Goal: Information Seeking & Learning: Learn about a topic

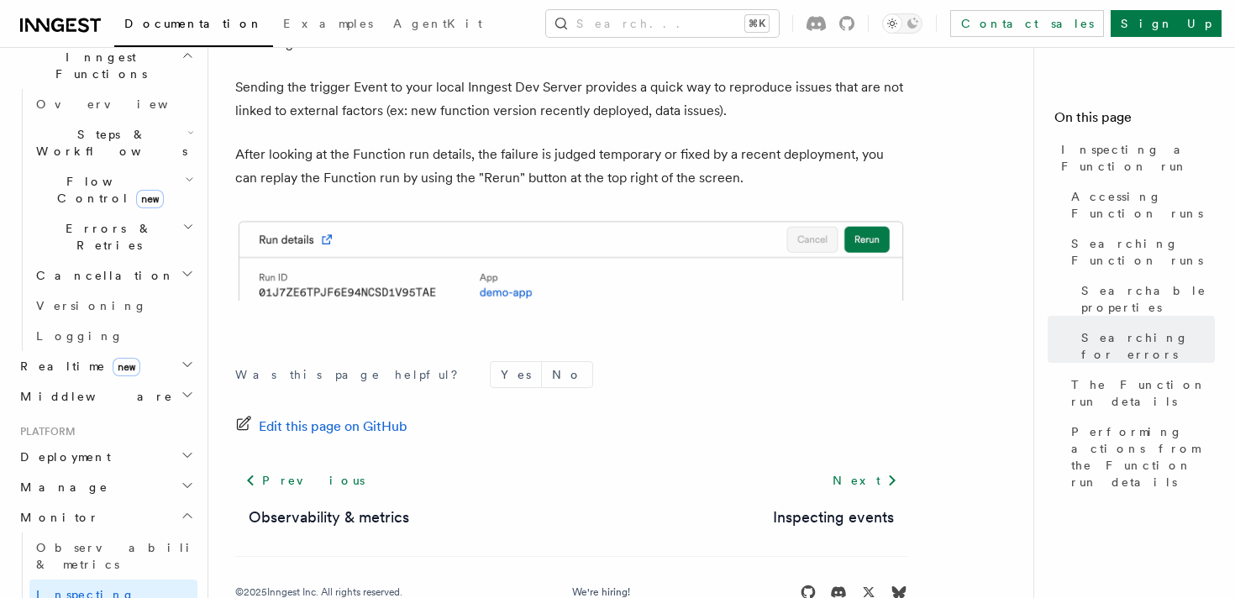
scroll to position [465, 0]
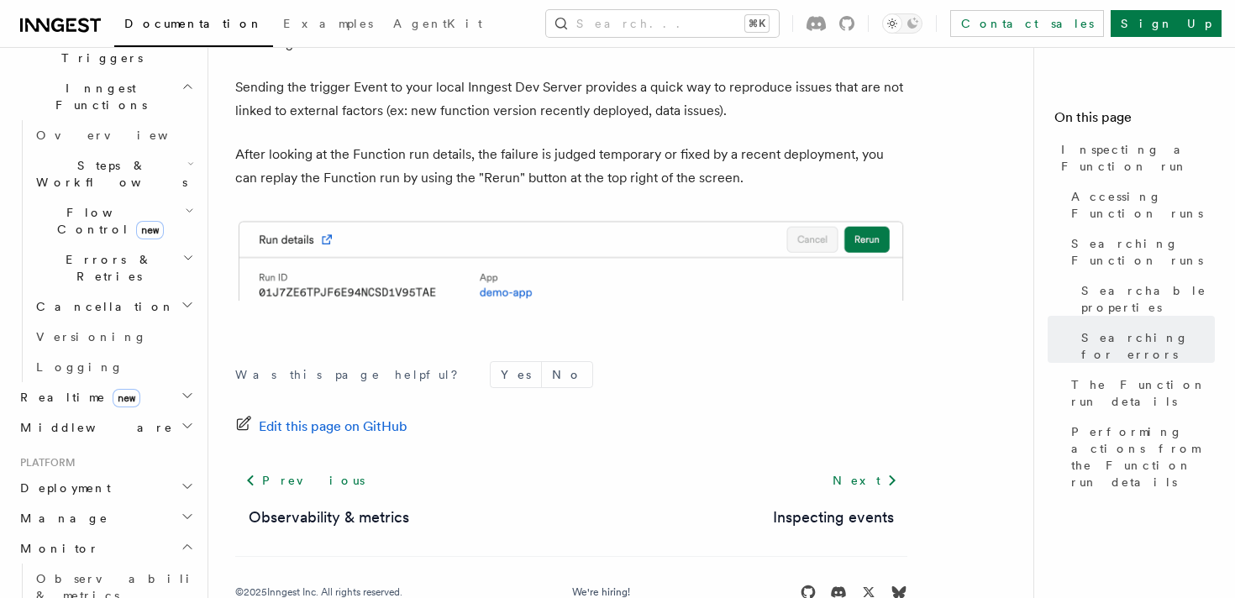
click at [67, 389] on span "Realtime new" at bounding box center [76, 397] width 127 height 17
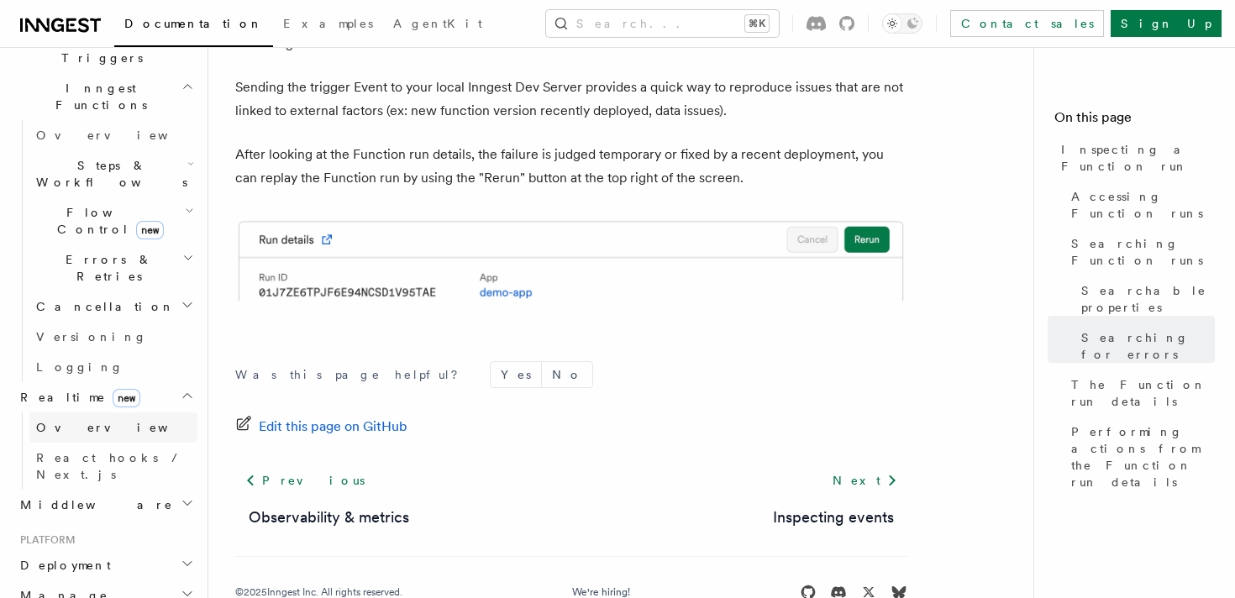
click at [73, 421] on span "Overview" at bounding box center [122, 427] width 173 height 13
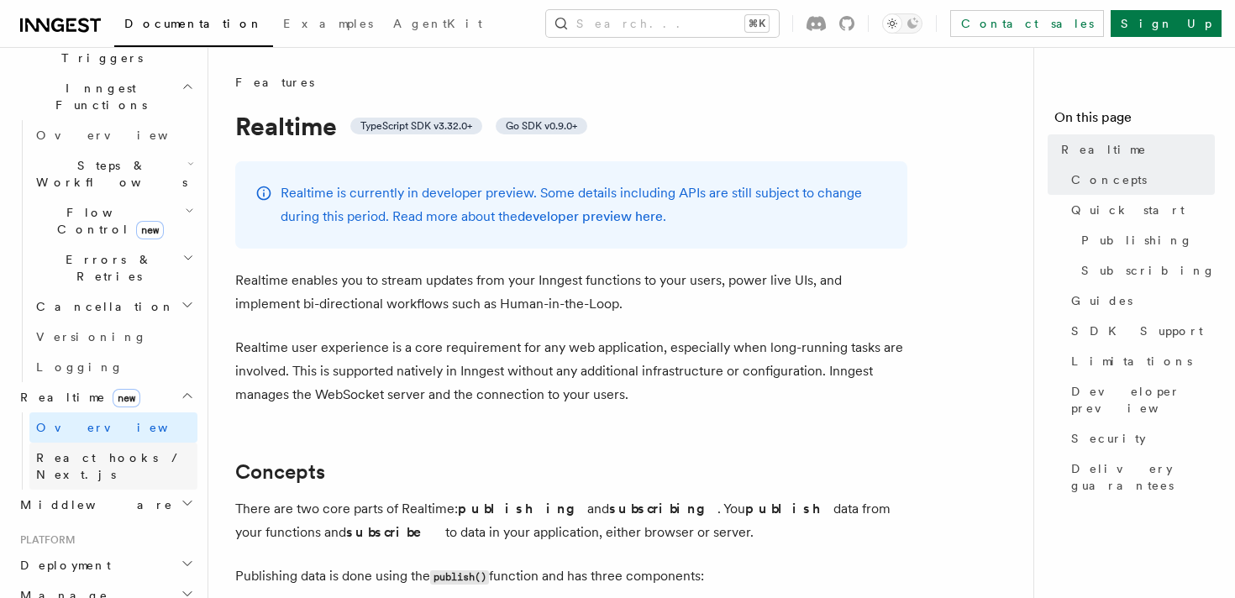
click at [94, 451] on span "React hooks / Next.js" at bounding box center [110, 466] width 149 height 30
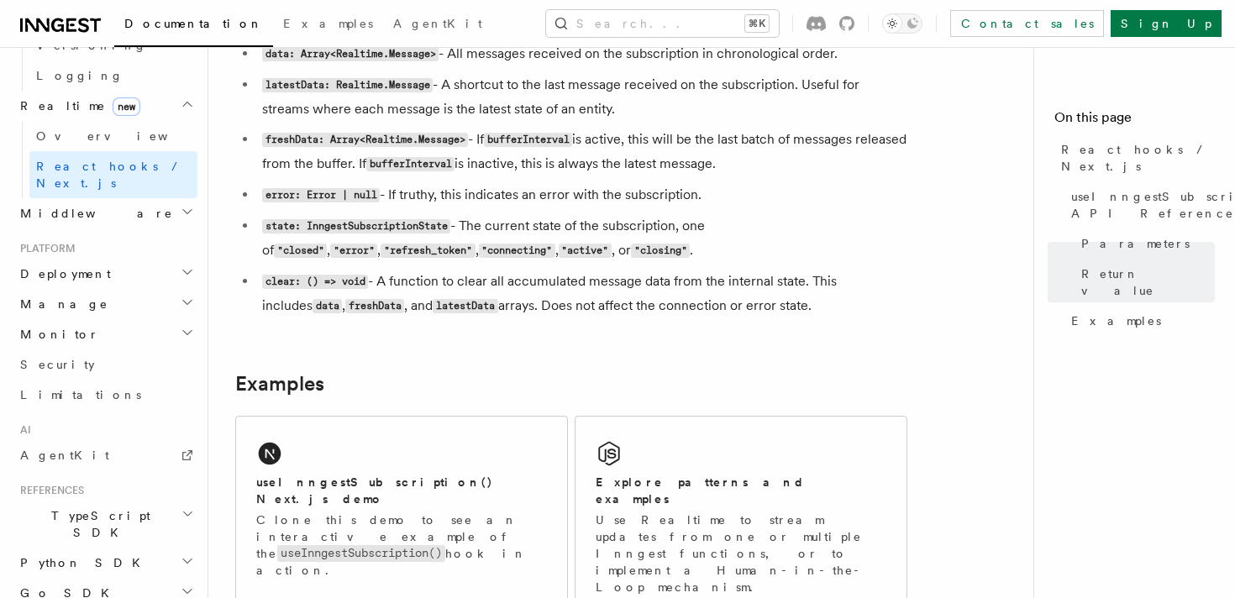
scroll to position [785, 0]
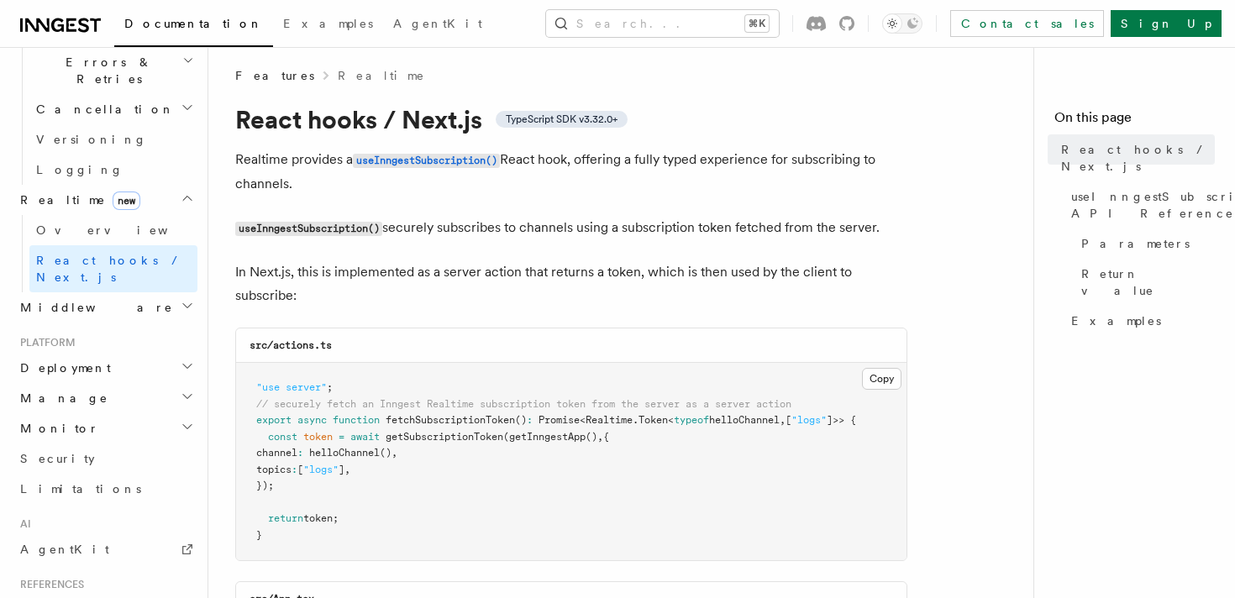
scroll to position [0, 0]
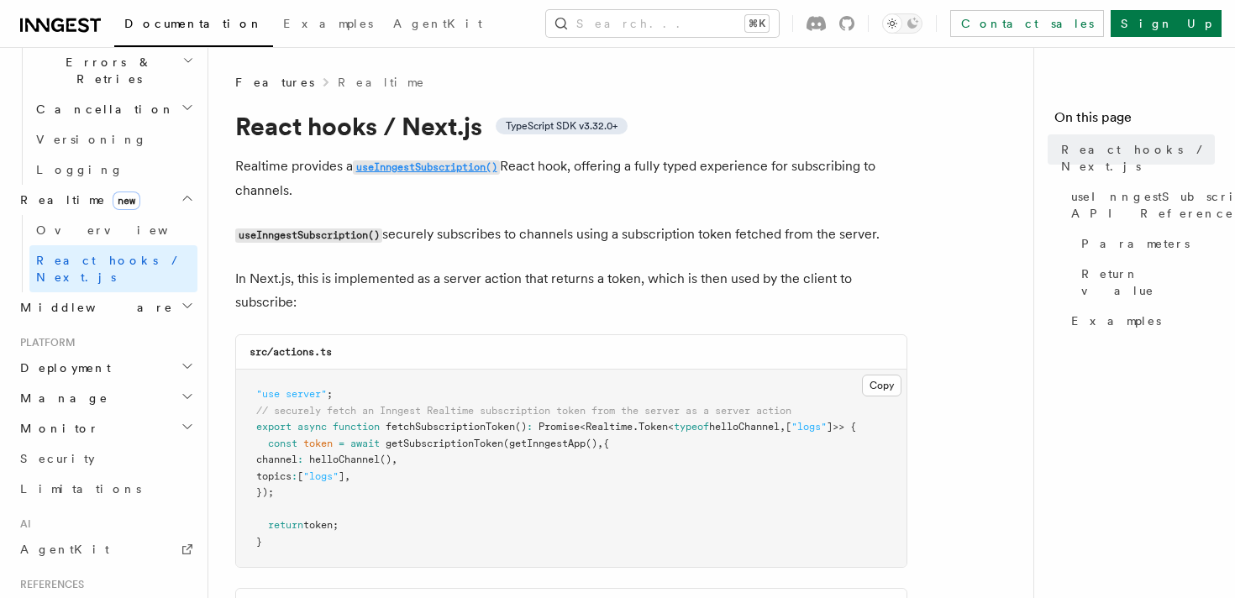
click at [412, 168] on code "useInngestSubscription()" at bounding box center [426, 167] width 147 height 14
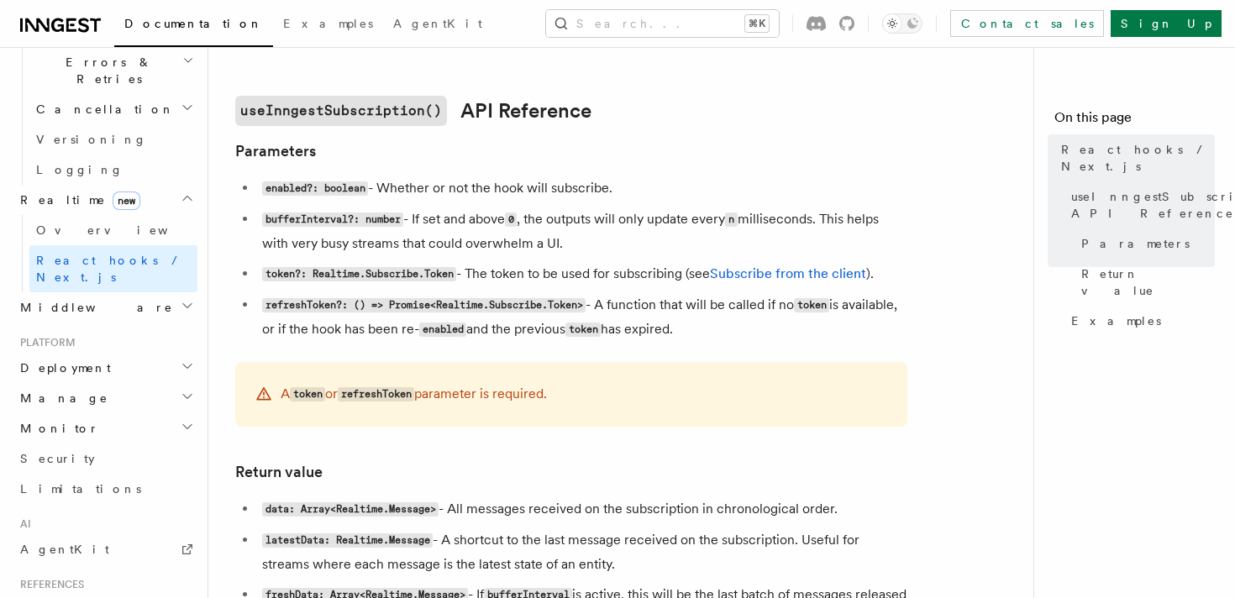
scroll to position [1041, 0]
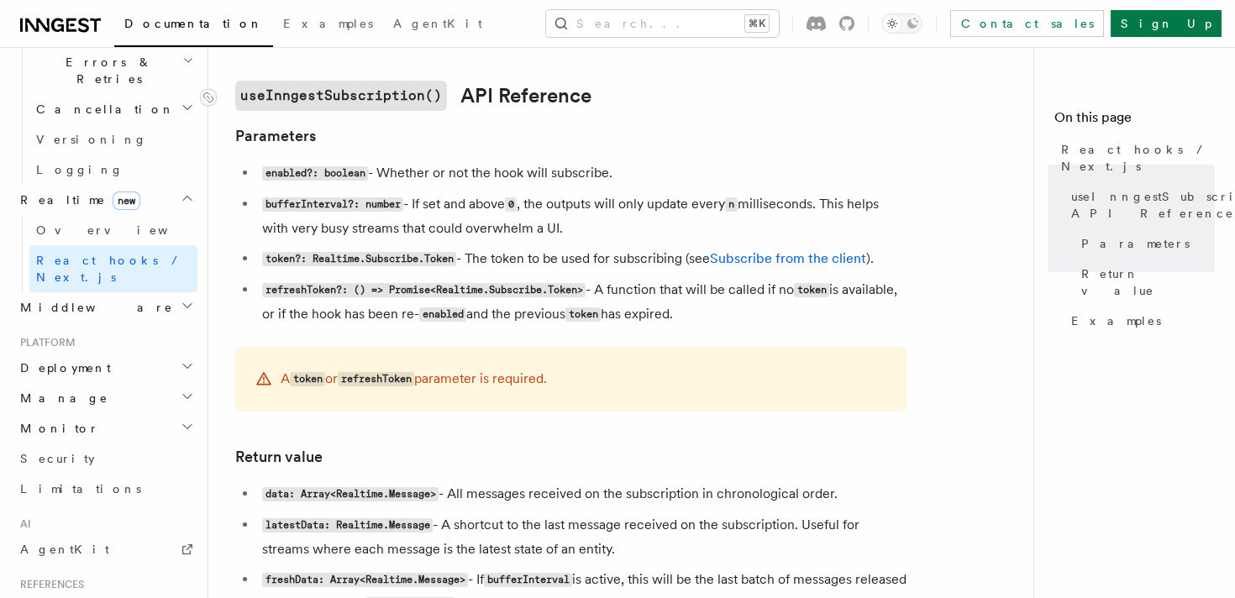
click at [393, 97] on code "useInngestSubscription()" at bounding box center [341, 96] width 212 height 30
click at [765, 261] on link "Subscribe from the client" at bounding box center [788, 258] width 156 height 16
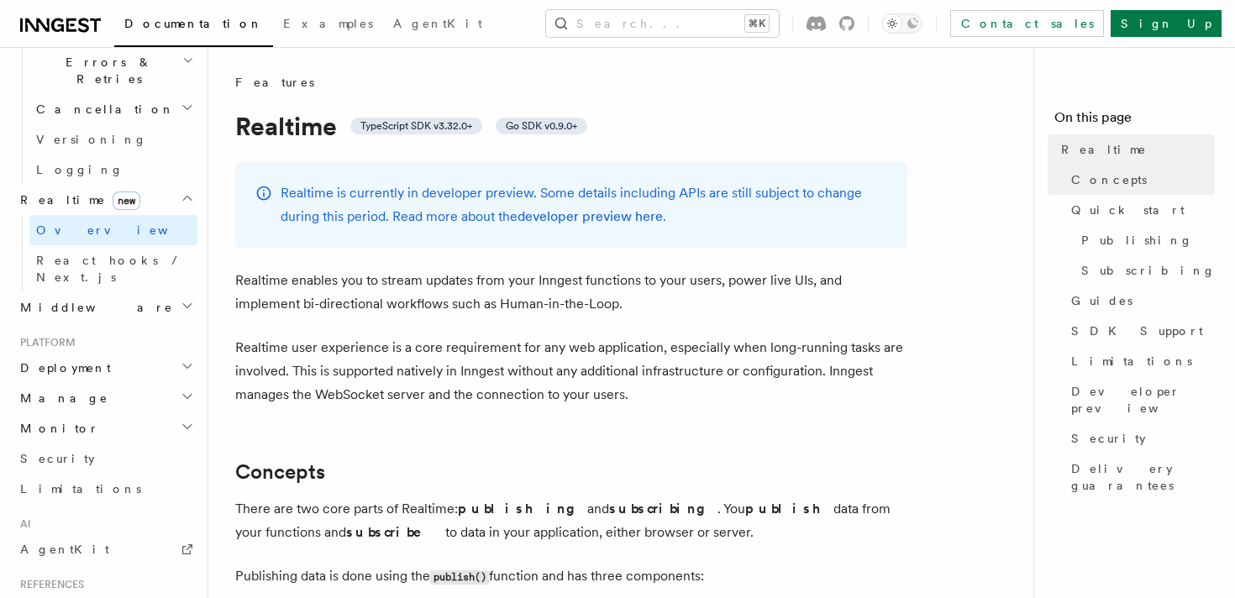
click at [244, 128] on h1 "Realtime TypeScript SDK v3.32.0+ Go SDK v0.9.0+" at bounding box center [571, 126] width 672 height 30
click at [577, 214] on link "developer preview here" at bounding box center [589, 216] width 145 height 16
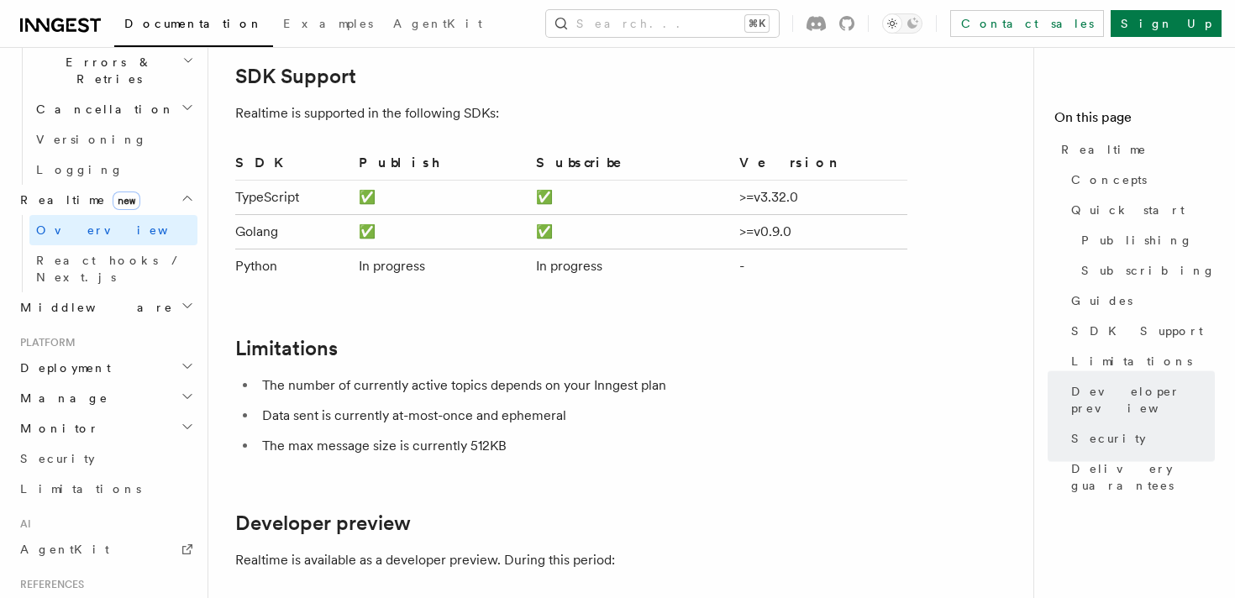
scroll to position [3783, 0]
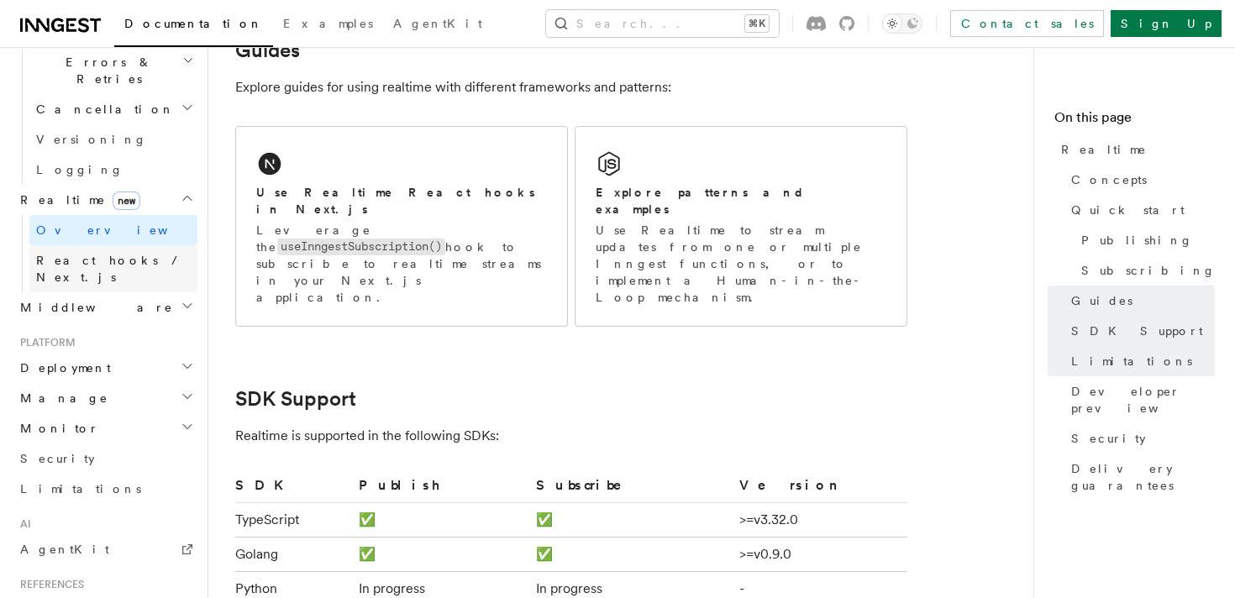
click at [110, 254] on span "React hooks / Next.js" at bounding box center [110, 269] width 149 height 30
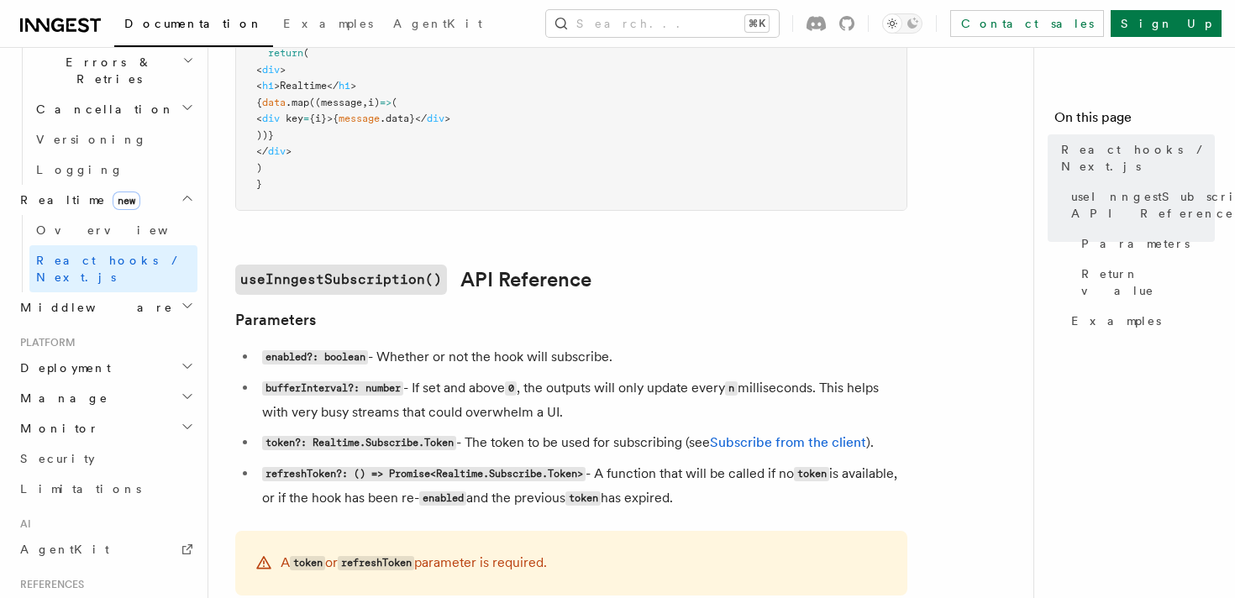
scroll to position [860, 0]
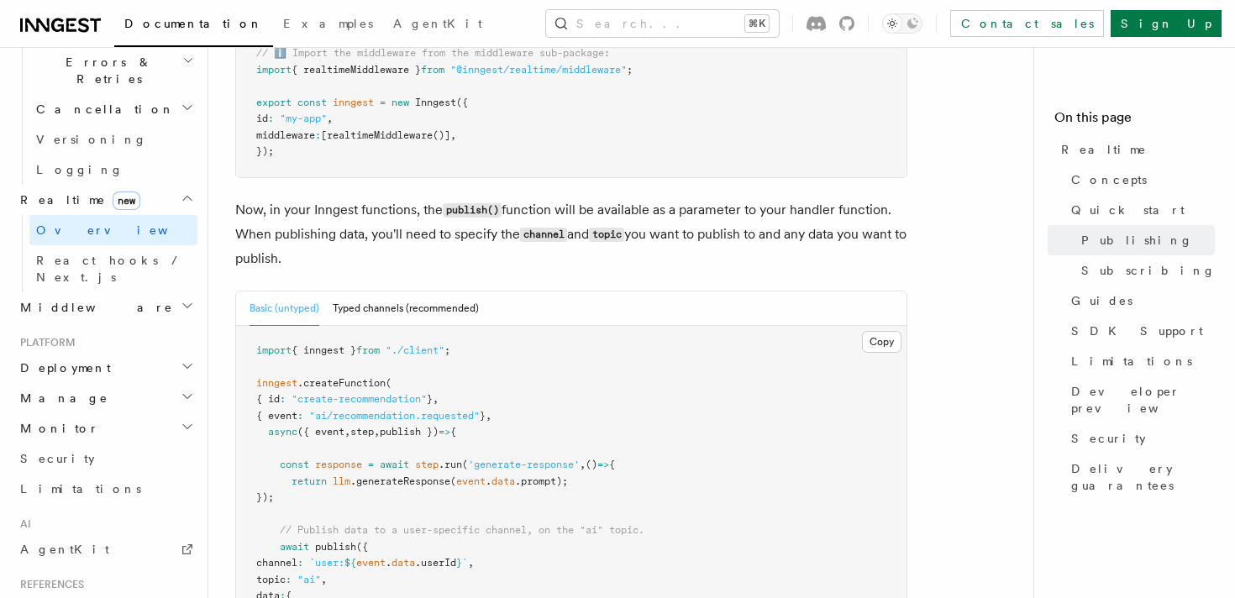
scroll to position [1479, 0]
click at [412, 290] on button "Typed channels (recommended)" at bounding box center [406, 307] width 146 height 34
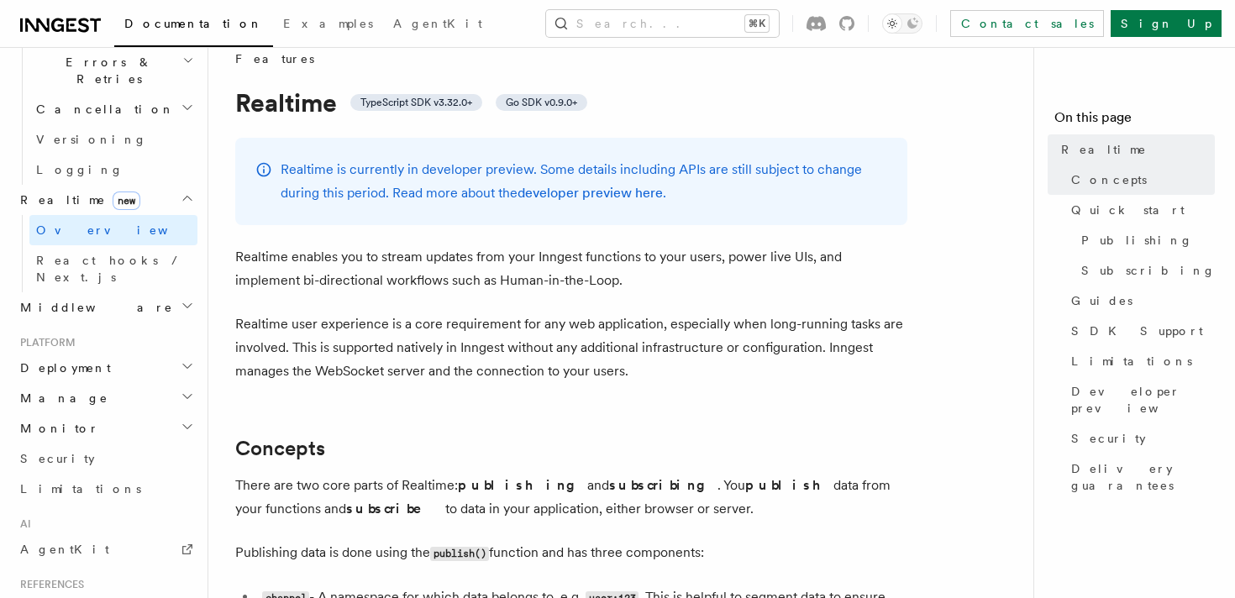
scroll to position [22, 0]
click at [249, 111] on h1 "Realtime TypeScript SDK v3.32.0+ Go SDK v0.9.0+" at bounding box center [571, 104] width 672 height 30
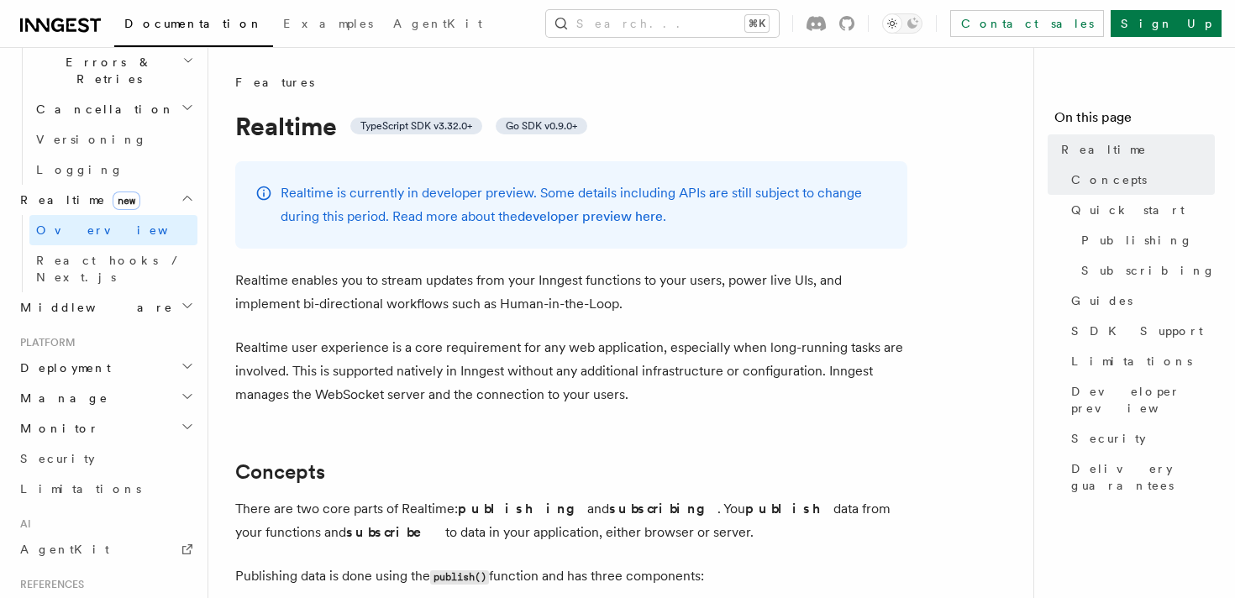
click at [247, 82] on span "Features" at bounding box center [274, 82] width 79 height 17
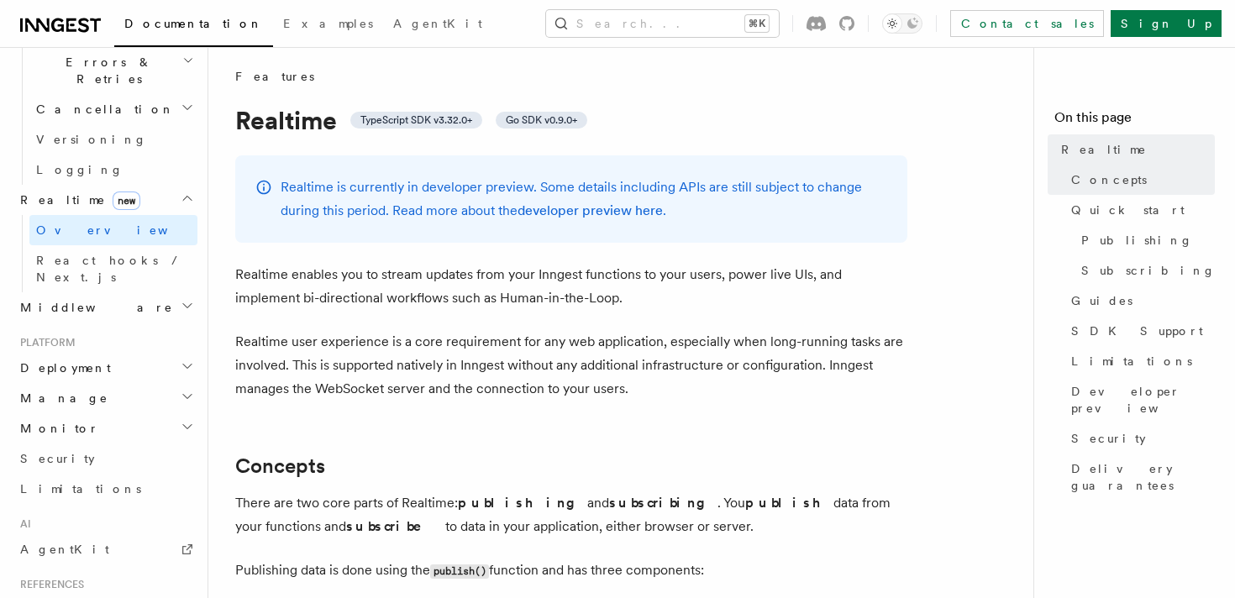
click at [549, 118] on span "Go SDK v0.9.0+" at bounding box center [541, 119] width 71 height 13
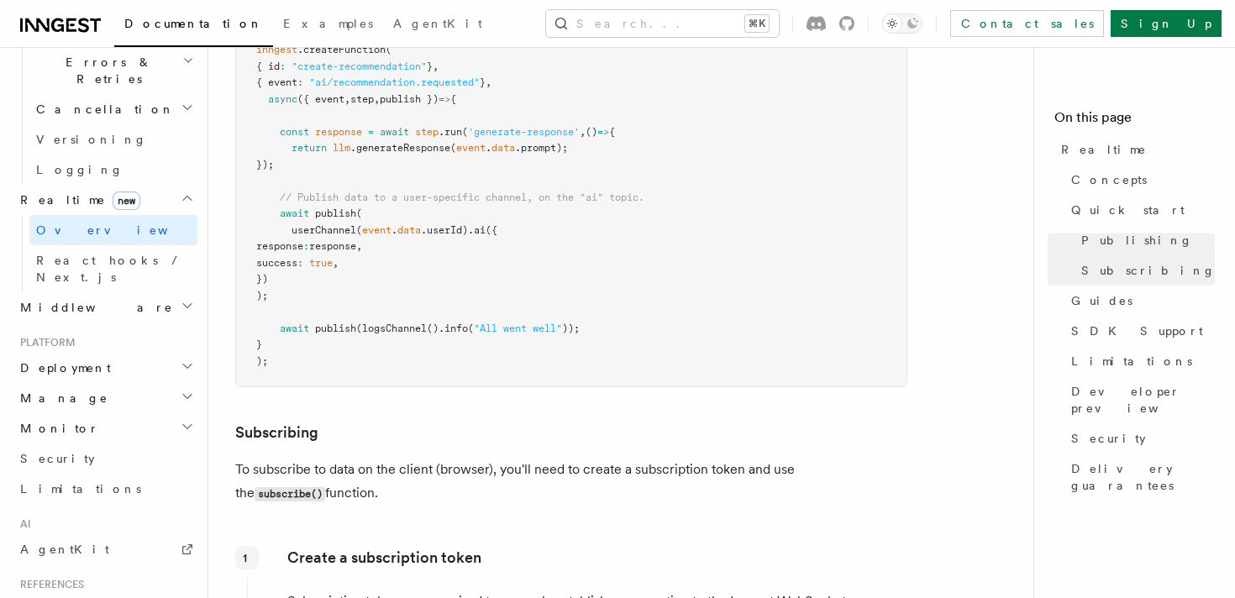
scroll to position [2155, 0]
